Goal: Task Accomplishment & Management: Manage account settings

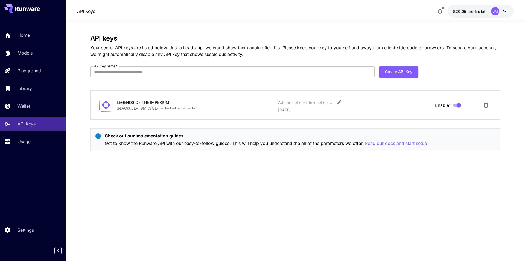
click at [186, 107] on p "**********" at bounding box center [195, 108] width 157 height 6
click at [342, 100] on button "Edit" at bounding box center [339, 102] width 10 height 10
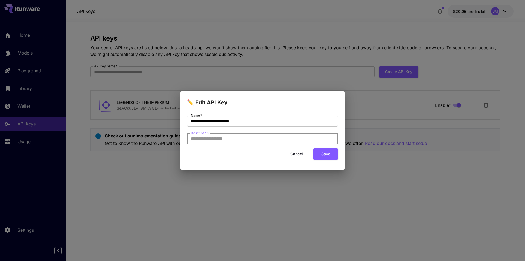
click at [299, 136] on input "Description" at bounding box center [262, 138] width 151 height 11
click at [304, 154] on button "Cancel" at bounding box center [296, 153] width 25 height 11
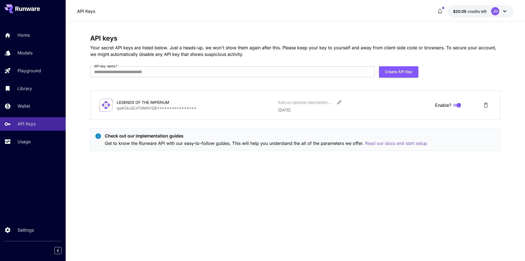
click at [163, 106] on p "**********" at bounding box center [195, 108] width 157 height 6
click at [102, 107] on icon at bounding box center [106, 105] width 10 height 10
click at [486, 105] on icon "Delete API Key" at bounding box center [486, 105] width 7 height 7
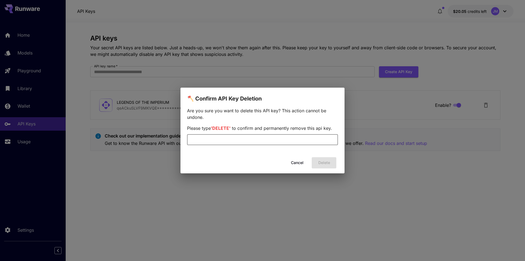
click at [264, 137] on input "text" at bounding box center [262, 139] width 151 height 11
click at [292, 78] on div "🪓 Confirm API Key Deletion Are you sure you want to delete this API key? This a…" at bounding box center [262, 130] width 525 height 261
drag, startPoint x: 294, startPoint y: 164, endPoint x: 297, endPoint y: 159, distance: 5.6
click at [294, 164] on button "Cancel" at bounding box center [297, 162] width 25 height 11
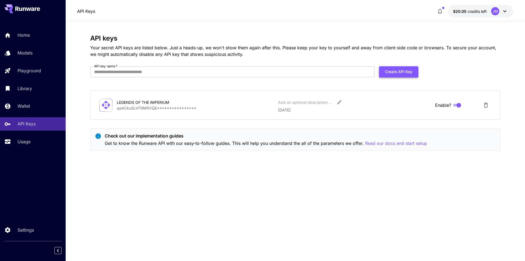
click at [394, 69] on button "Create API Key" at bounding box center [398, 71] width 39 height 11
click at [161, 74] on input "API key name   *" at bounding box center [232, 71] width 284 height 11
click at [159, 72] on input "API key name   *" at bounding box center [232, 71] width 284 height 11
type input "**********"
click button "Create API Key" at bounding box center [398, 71] width 39 height 11
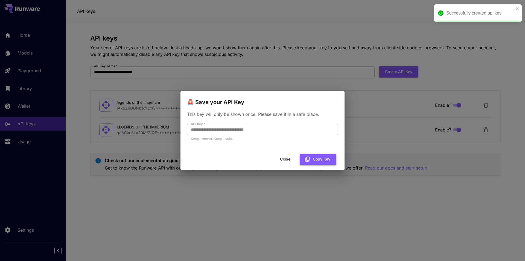
click at [309, 160] on icon "button" at bounding box center [307, 158] width 4 height 5
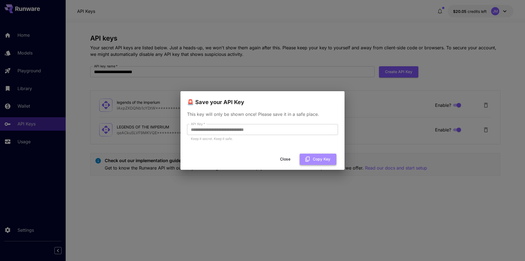
click at [318, 160] on button "Copy Key" at bounding box center [318, 158] width 37 height 11
click at [290, 158] on button "Close" at bounding box center [285, 158] width 25 height 11
